Goal: Task Accomplishment & Management: Manage account settings

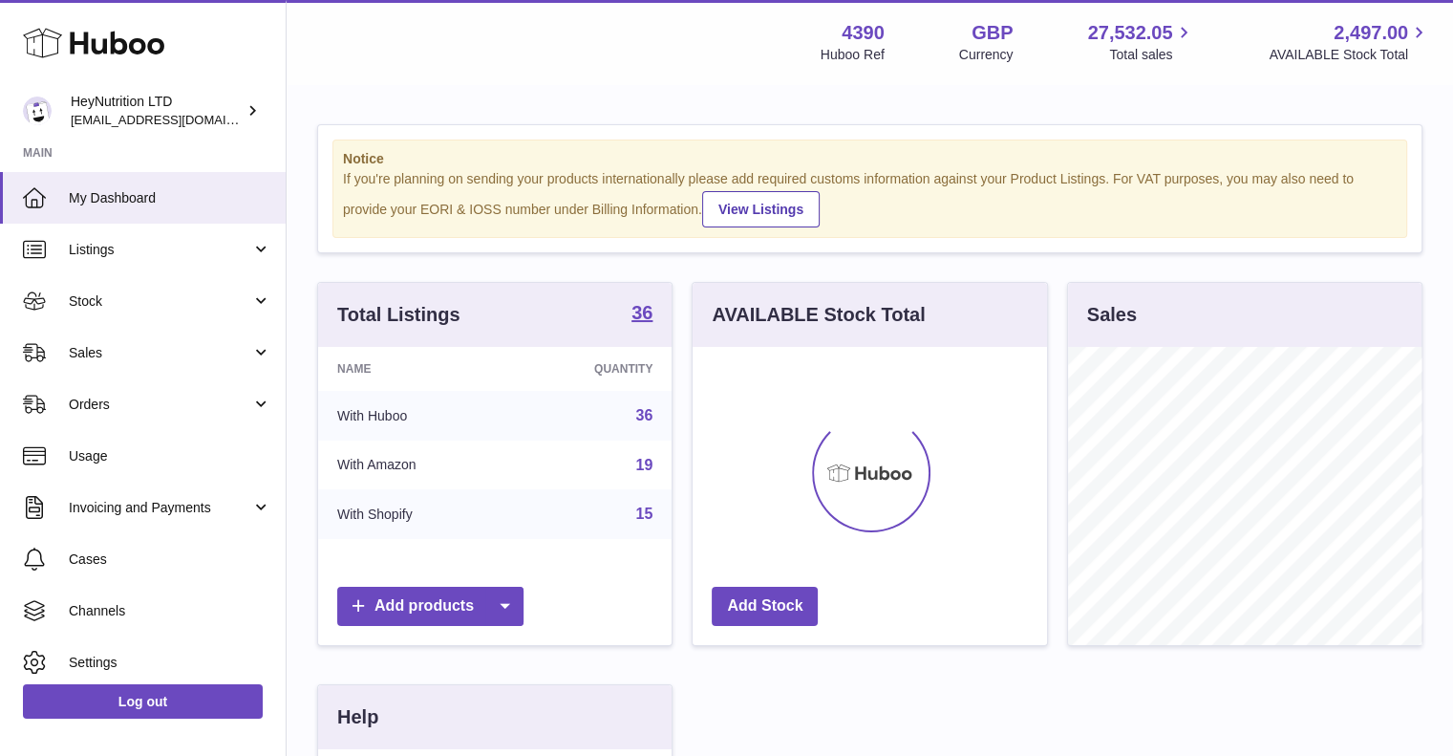
scroll to position [298, 354]
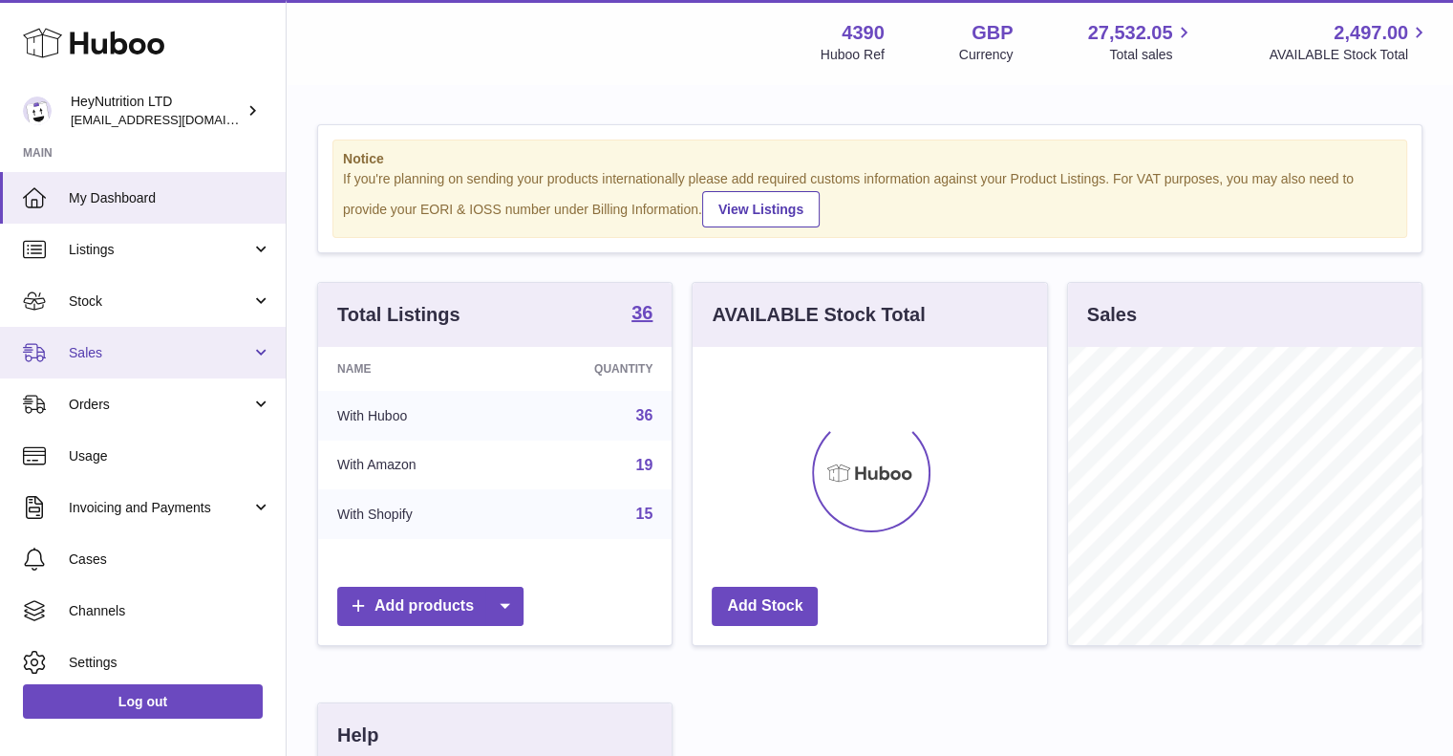
click at [172, 346] on span "Sales" at bounding box center [160, 353] width 182 height 18
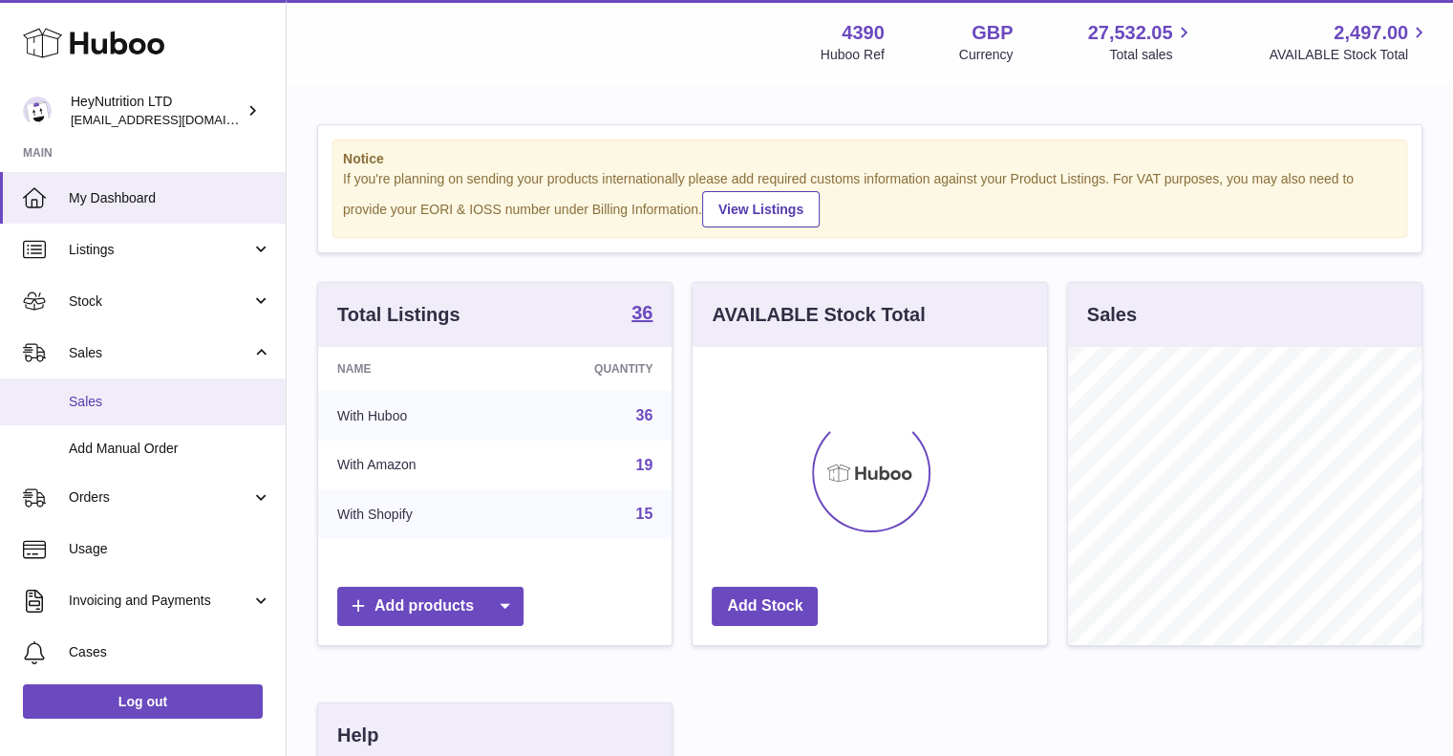
click at [126, 403] on span "Sales" at bounding box center [170, 402] width 203 height 18
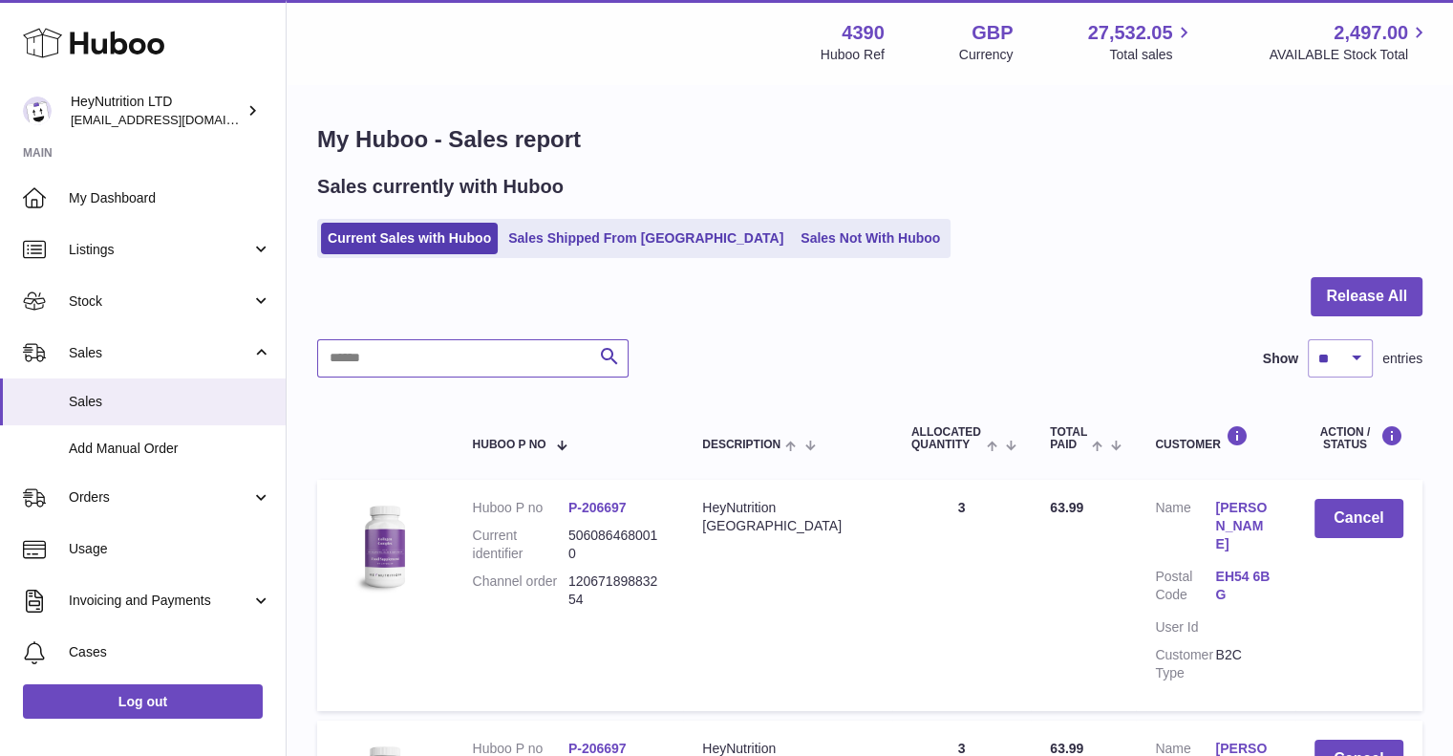
click at [390, 360] on input "text" at bounding box center [472, 358] width 311 height 38
paste input "**********"
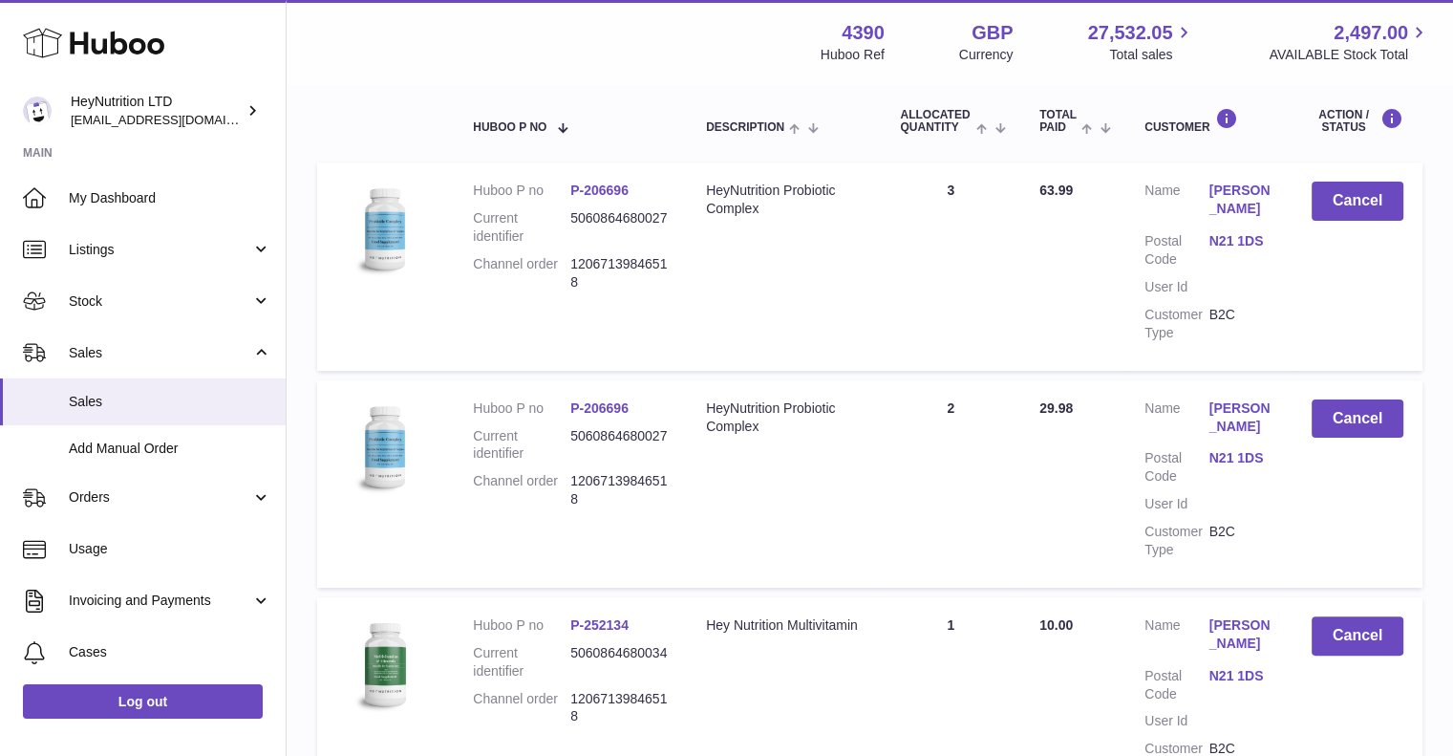
scroll to position [287, 0]
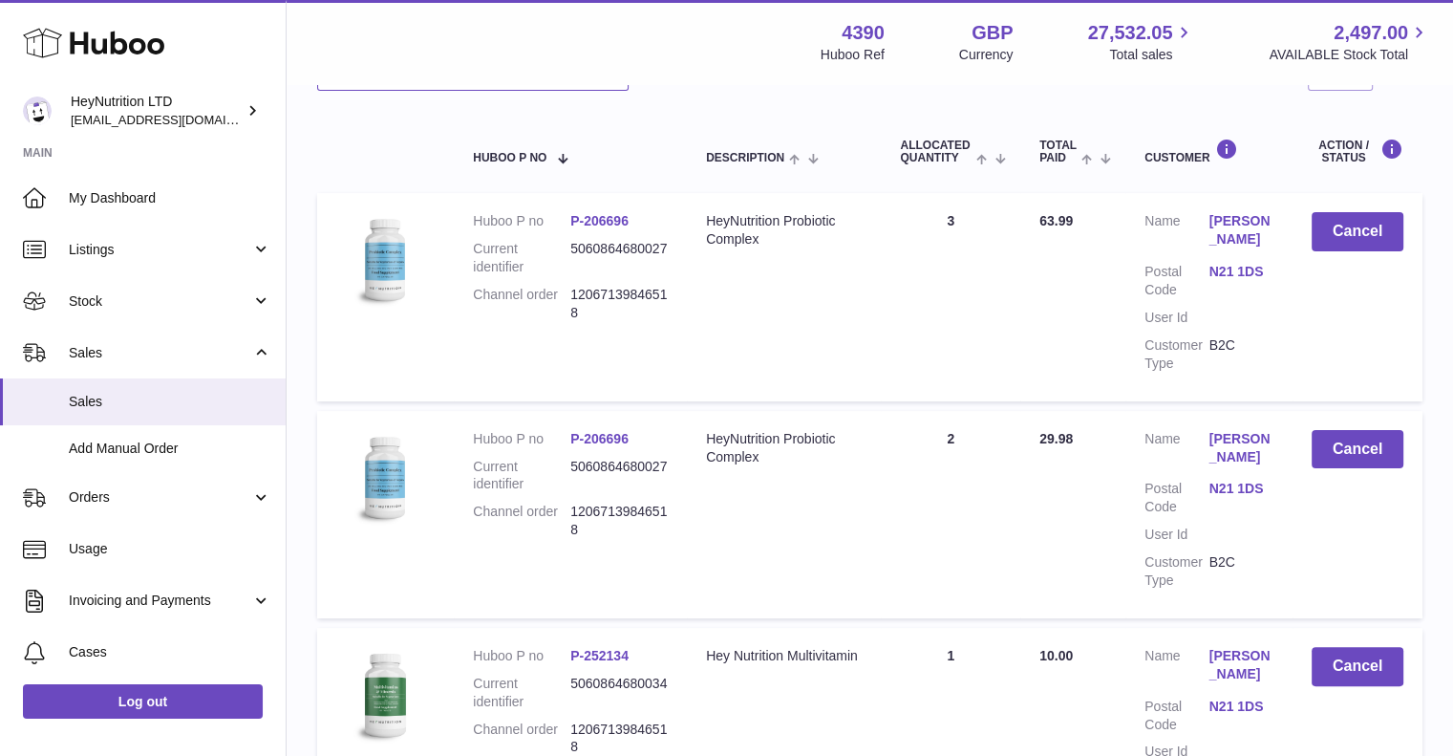
type input "**********"
click at [1361, 465] on button "Cancel" at bounding box center [1358, 449] width 92 height 39
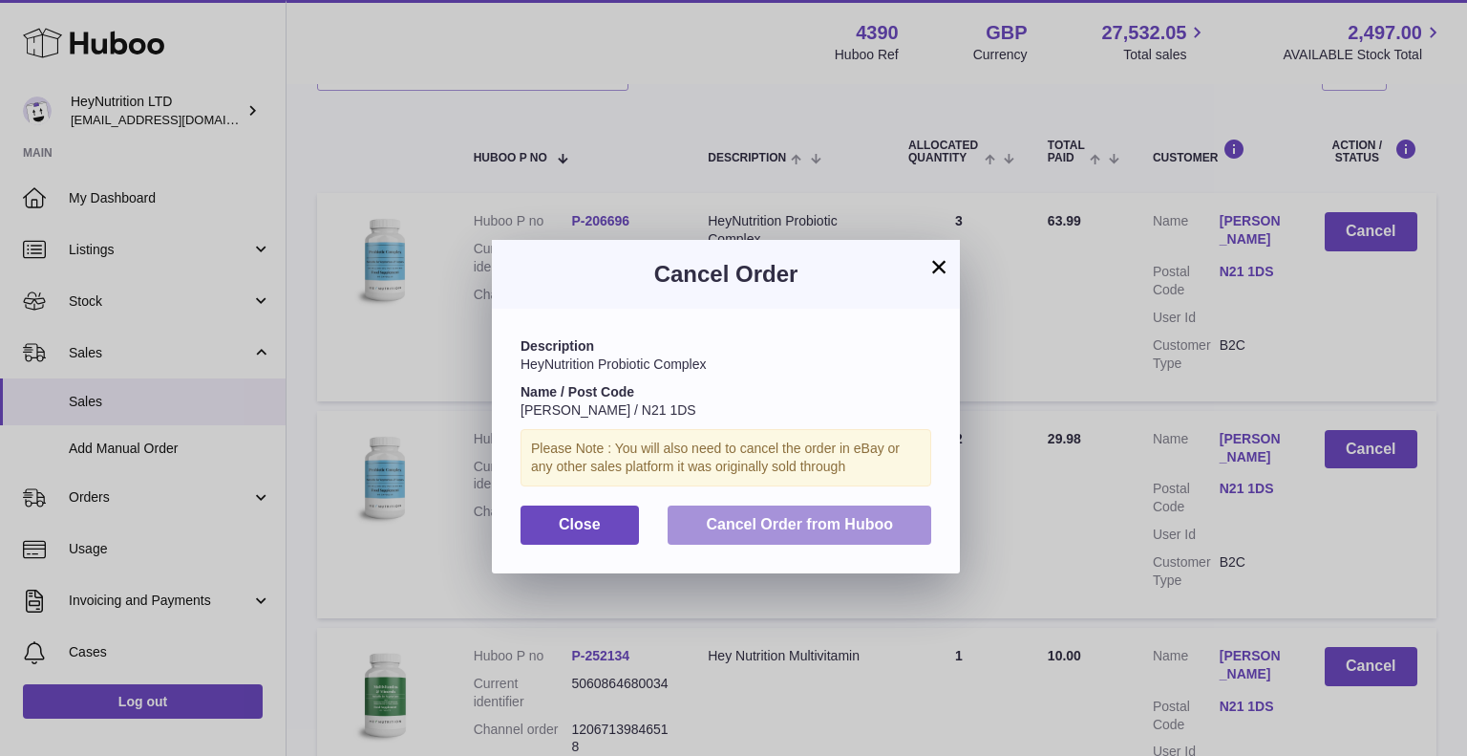
click at [825, 524] on span "Cancel Order from Huboo" at bounding box center [799, 524] width 187 height 16
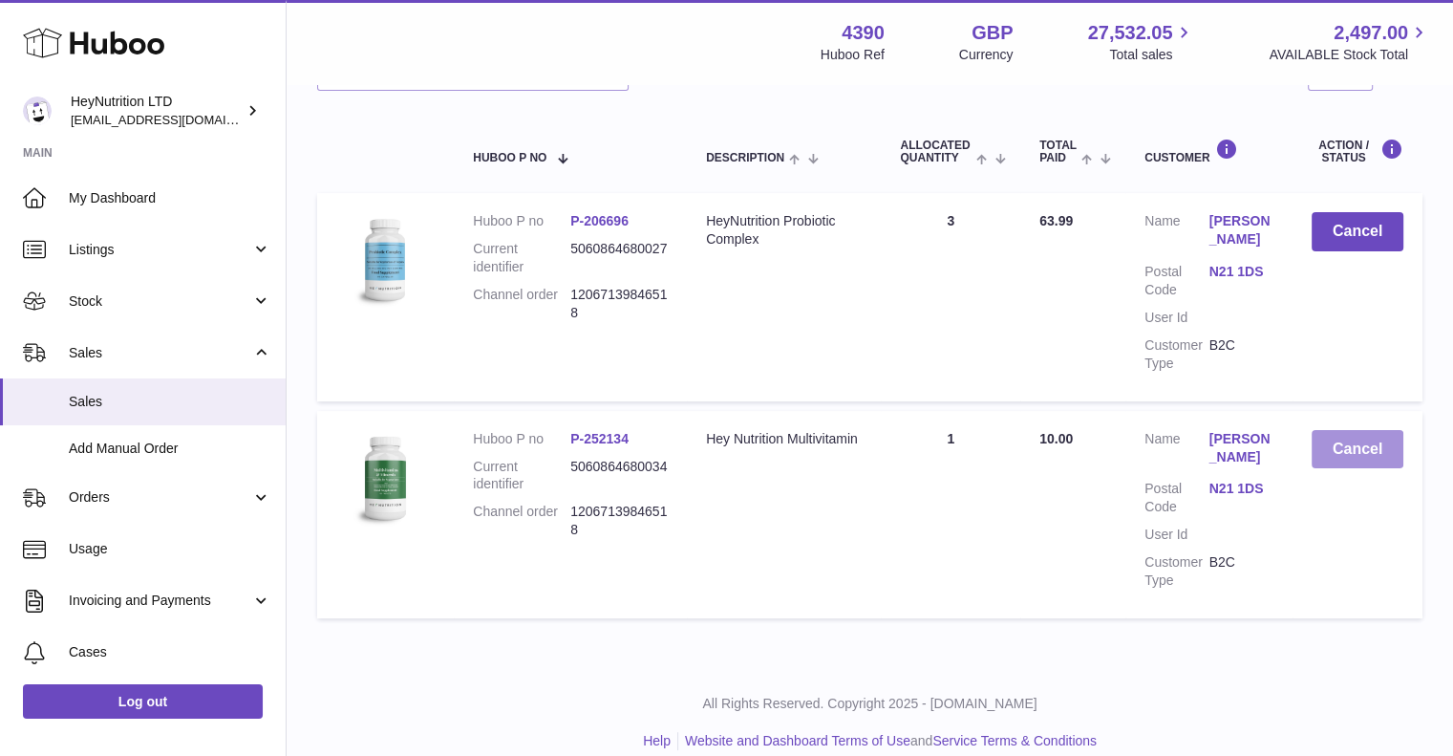
click at [1360, 462] on button "Cancel" at bounding box center [1358, 449] width 92 height 39
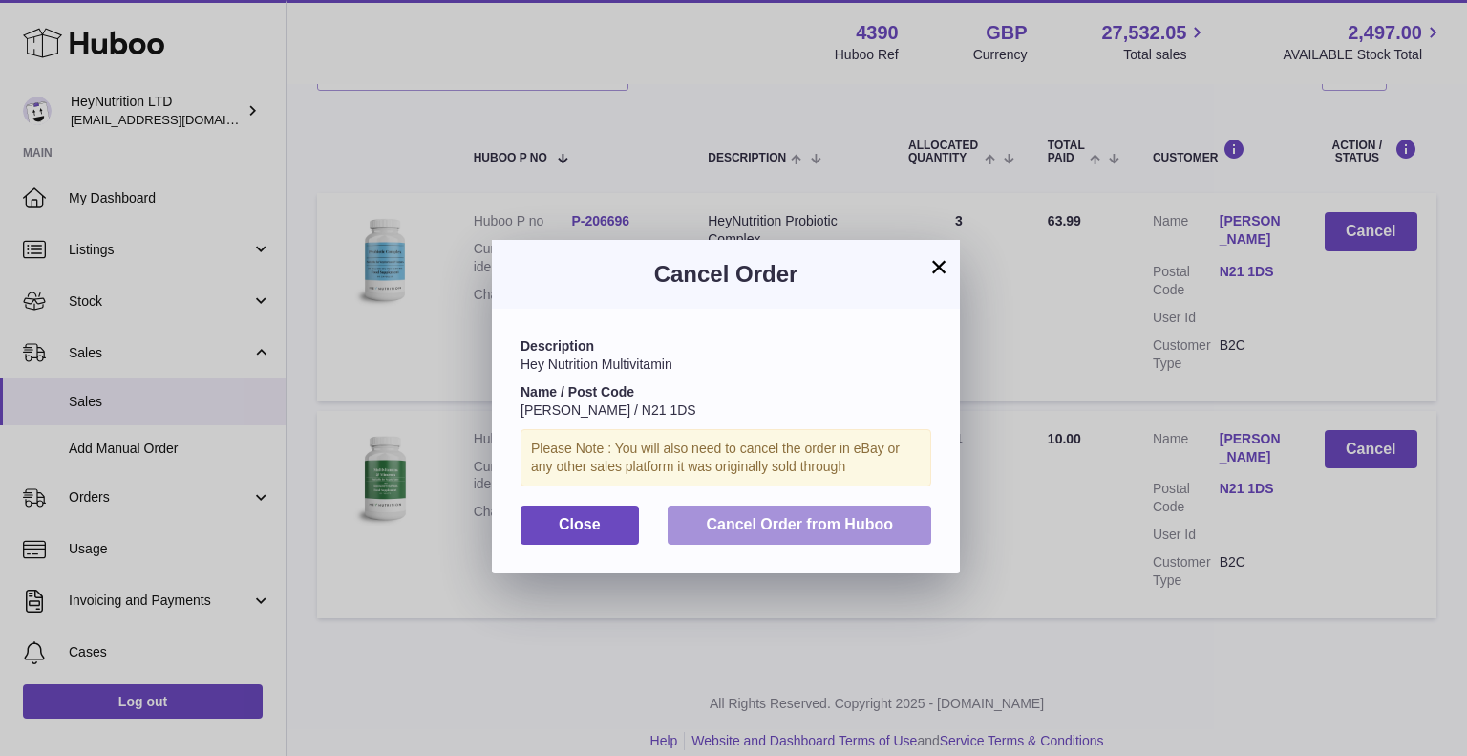
click at [800, 527] on span "Cancel Order from Huboo" at bounding box center [799, 524] width 187 height 16
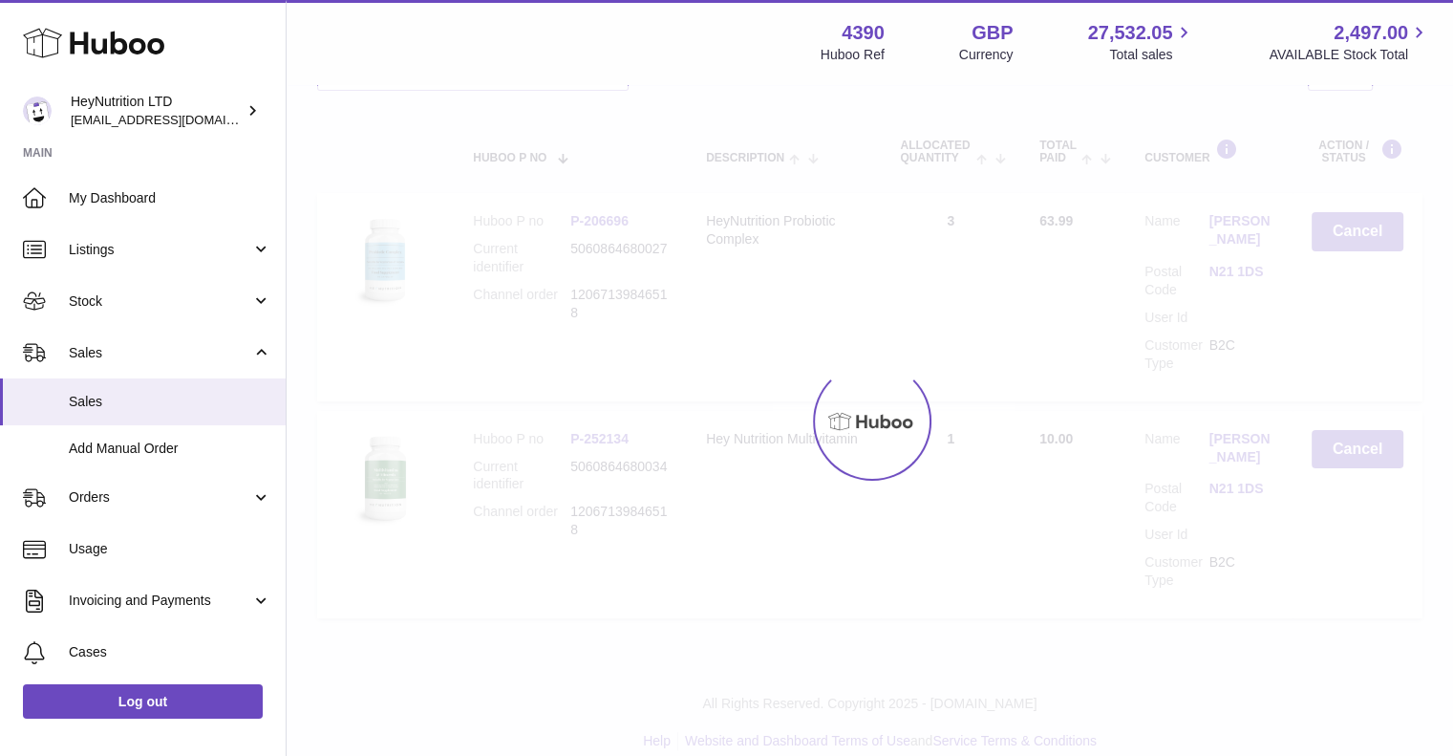
scroll to position [108, 0]
